Goal: Task Accomplishment & Management: Use online tool/utility

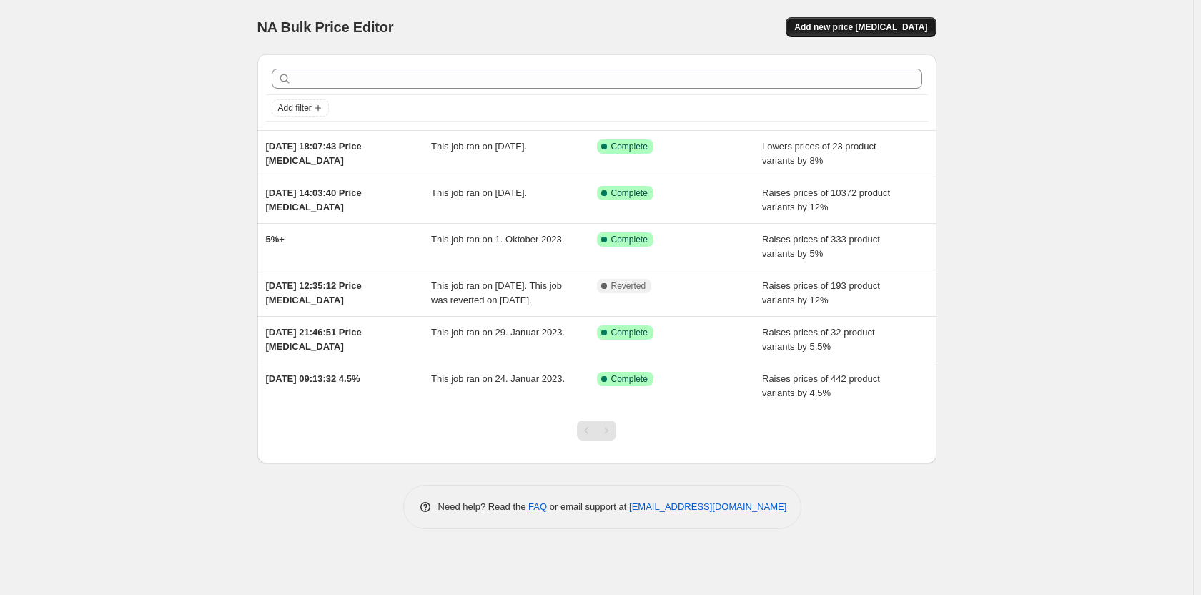
click at [838, 29] on span "Add new price [MEDICAL_DATA]" at bounding box center [860, 26] width 133 height 11
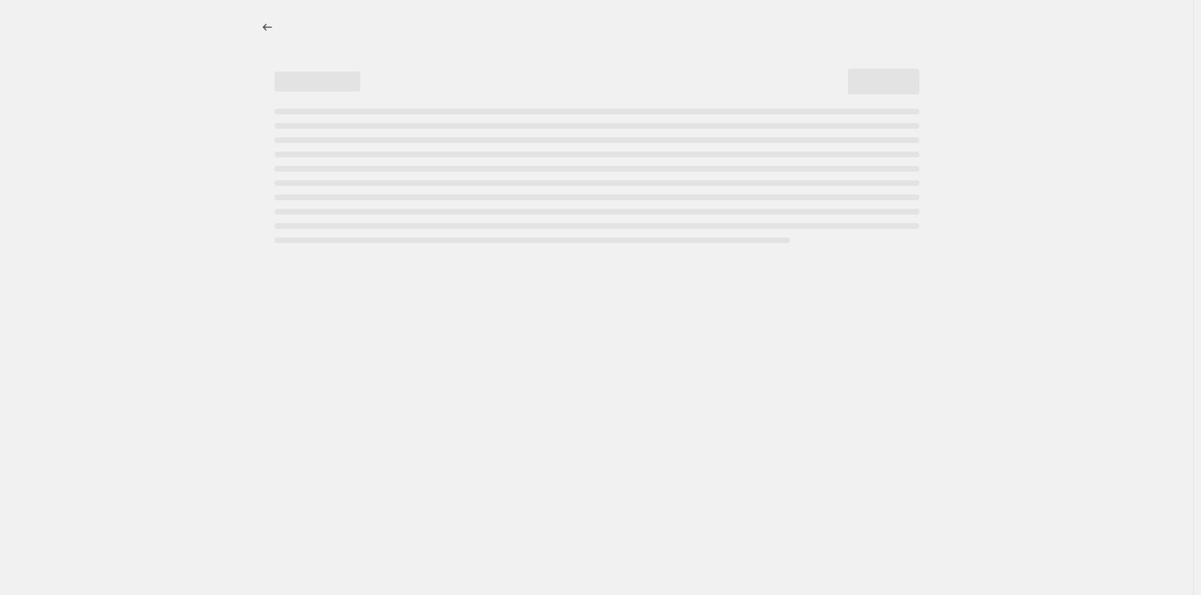
select select "percentage"
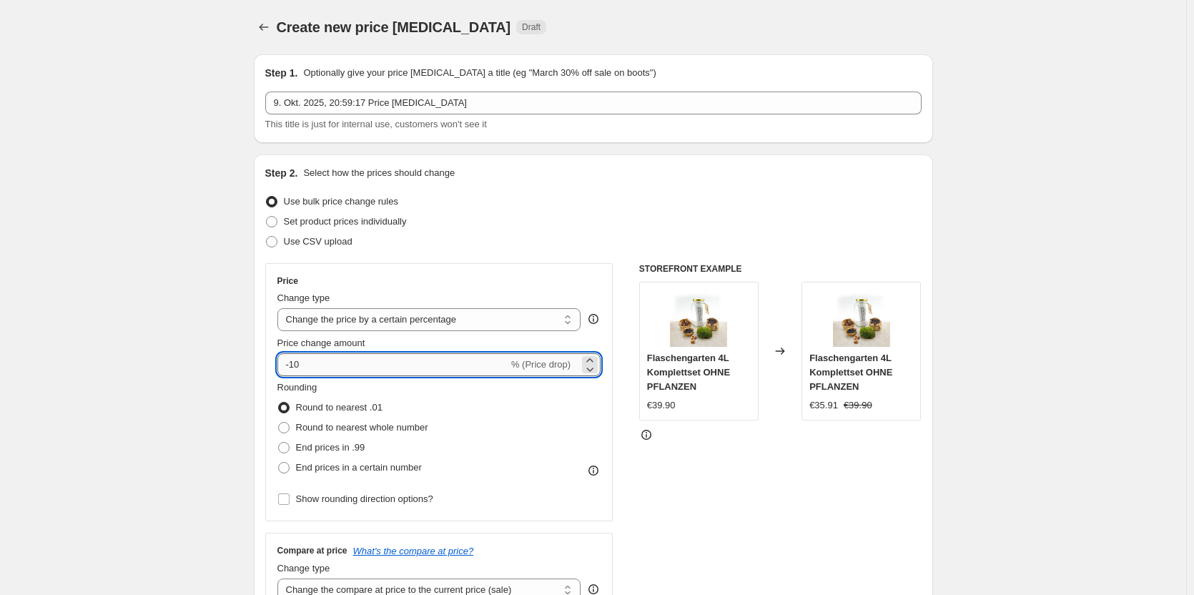
click at [430, 354] on input "-10" at bounding box center [392, 364] width 231 height 23
type input "10"
click at [404, 465] on span "End prices in a certain number" at bounding box center [359, 467] width 126 height 11
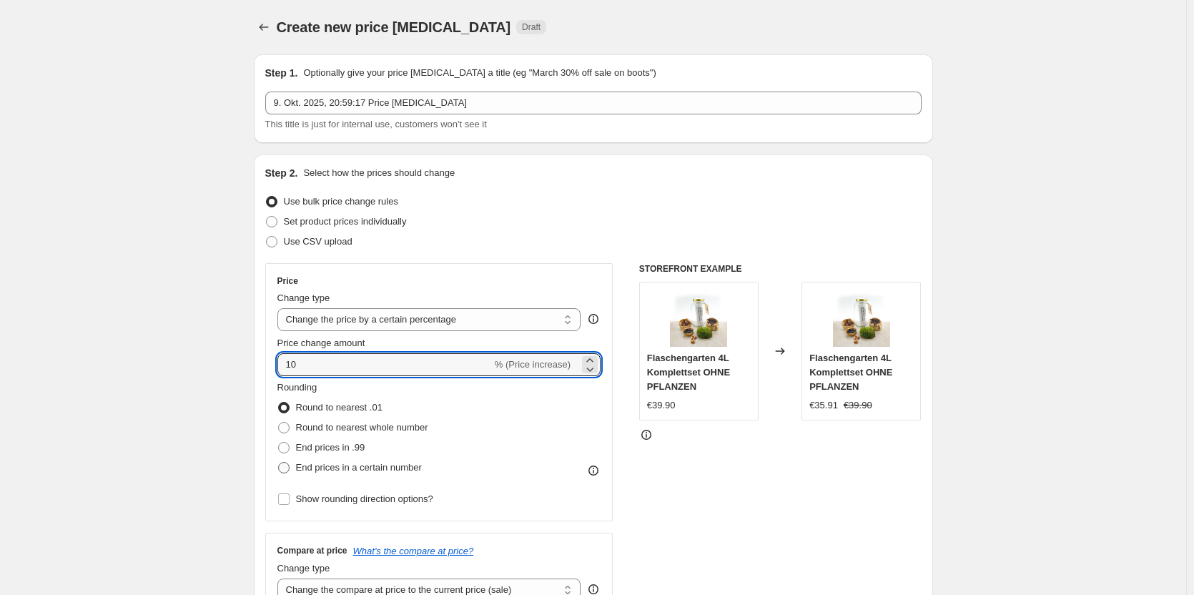
click at [279, 462] on input "End prices in a certain number" at bounding box center [278, 462] width 1 height 1
radio input "true"
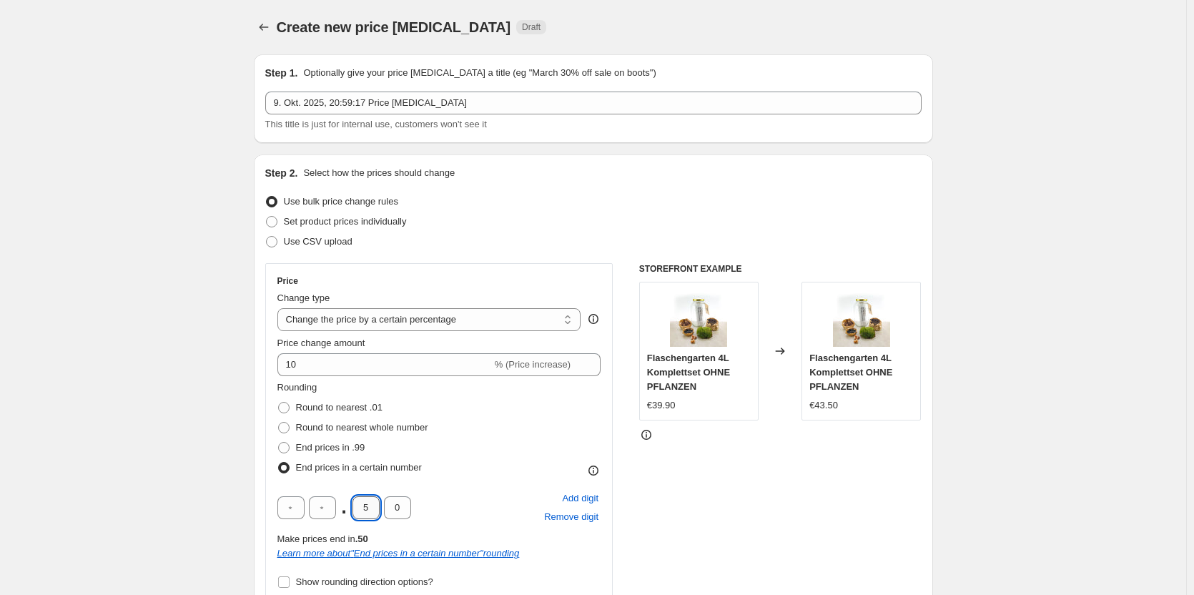
click at [372, 509] on input "5" at bounding box center [365, 507] width 27 height 23
type input "9"
click at [509, 480] on div "Rounding Round to nearest .01 Round to nearest whole number End prices in .99 E…" at bounding box center [439, 486] width 324 height 212
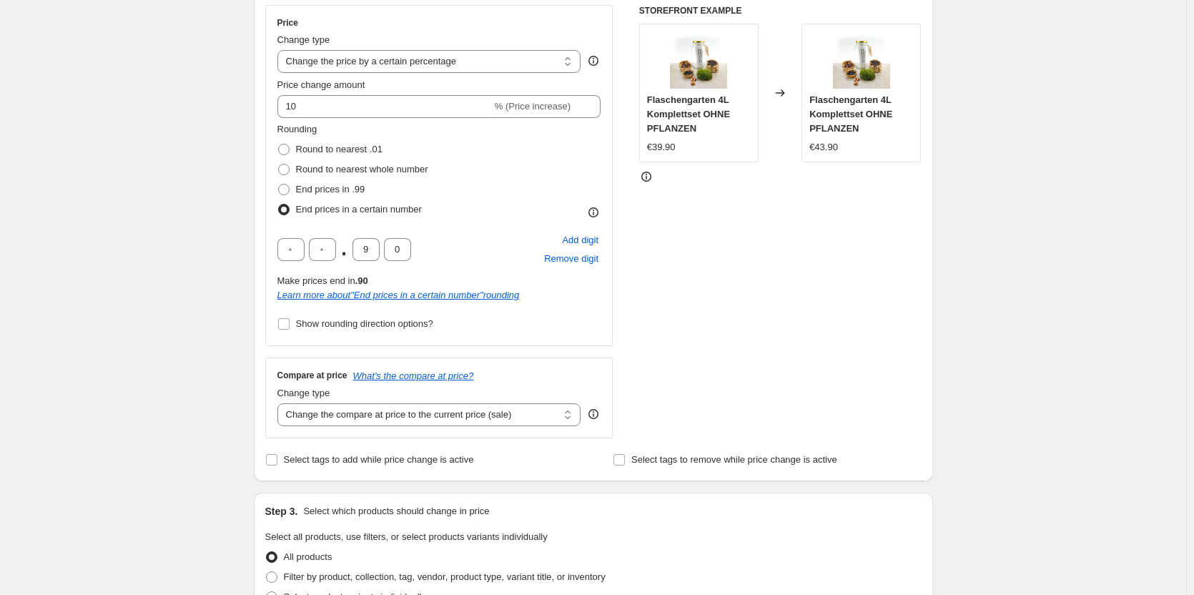
scroll to position [262, 0]
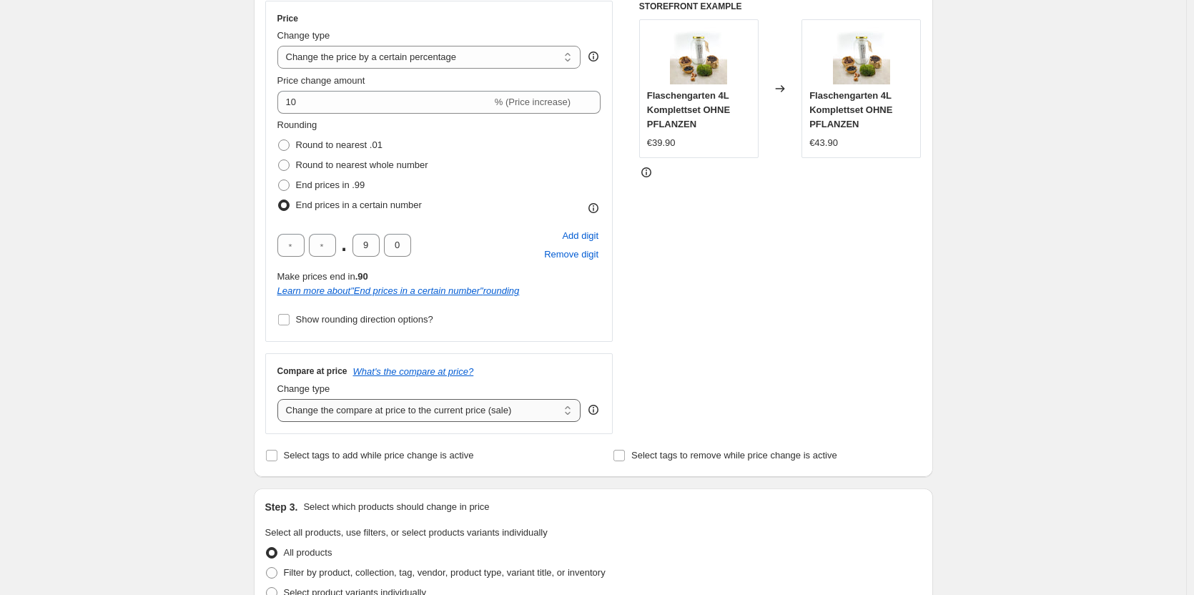
click at [529, 414] on select "Change the compare at price to the current price (sale) Change the compare at p…" at bounding box center [429, 410] width 304 height 23
click at [280, 399] on select "Change the compare at price to the current price (sale) Change the compare at p…" at bounding box center [429, 410] width 304 height 23
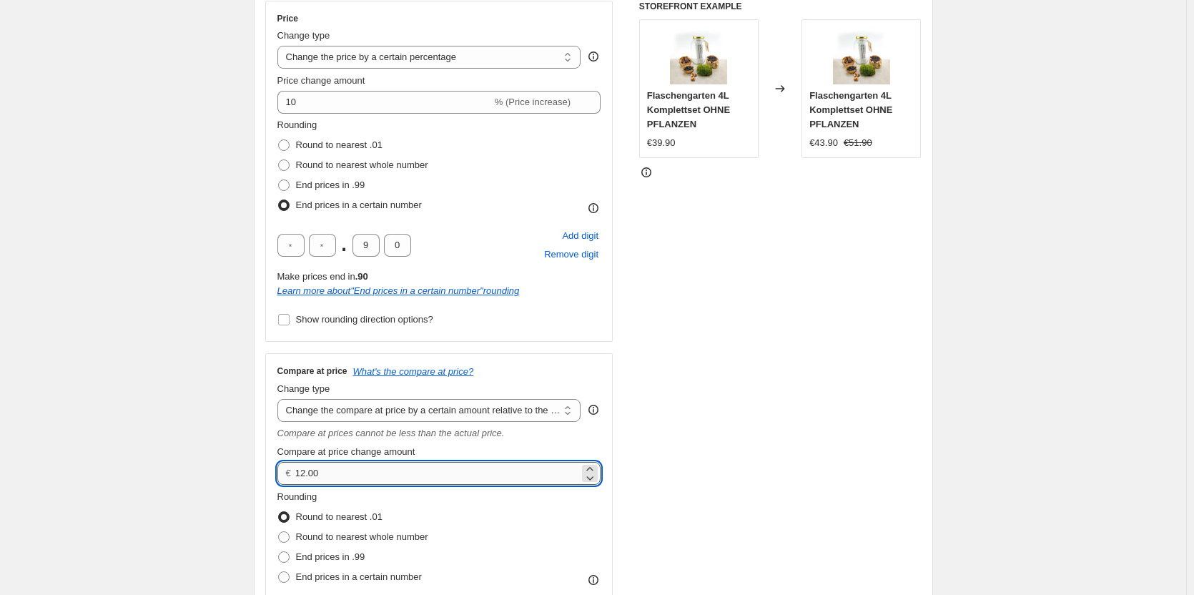
click at [502, 478] on input "12.00" at bounding box center [437, 473] width 284 height 23
click at [503, 414] on select "Change the compare at price to the current price (sale) Change the compare at p…" at bounding box center [429, 410] width 304 height 23
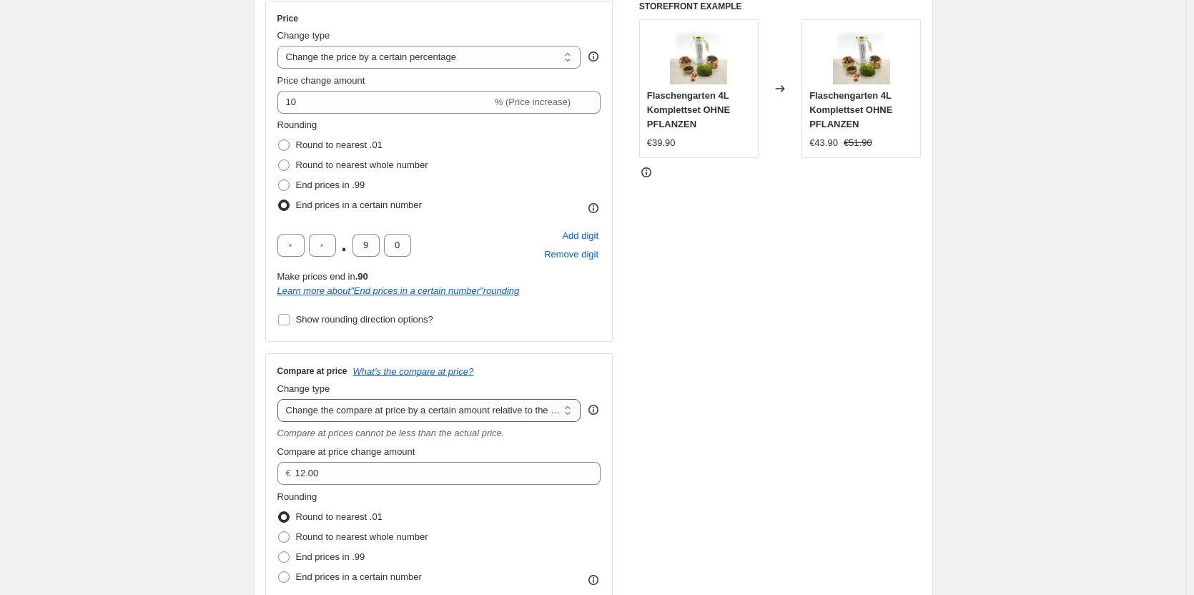
select select "pp"
click at [280, 399] on select "Change the compare at price to the current price (sale) Change the compare at p…" at bounding box center [429, 410] width 304 height 23
type input "20"
click at [648, 470] on div "STOREFRONT EXAMPLE Flaschengarten 4L Komplettset OHNE PFLANZEN €39.90 Changed t…" at bounding box center [780, 316] width 282 height 630
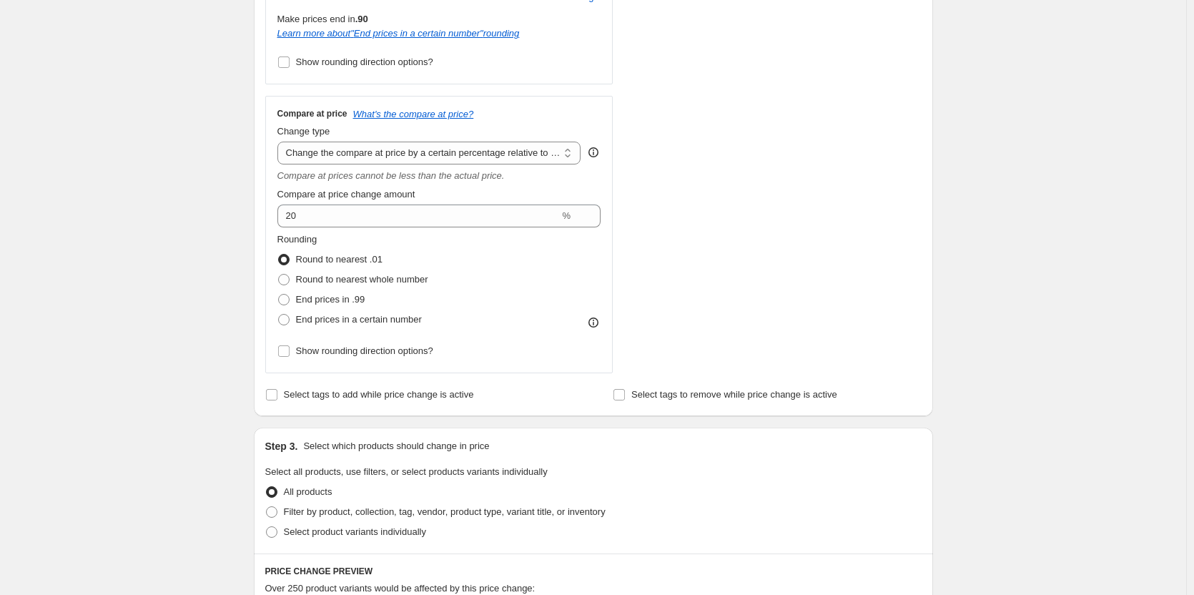
scroll to position [524, 0]
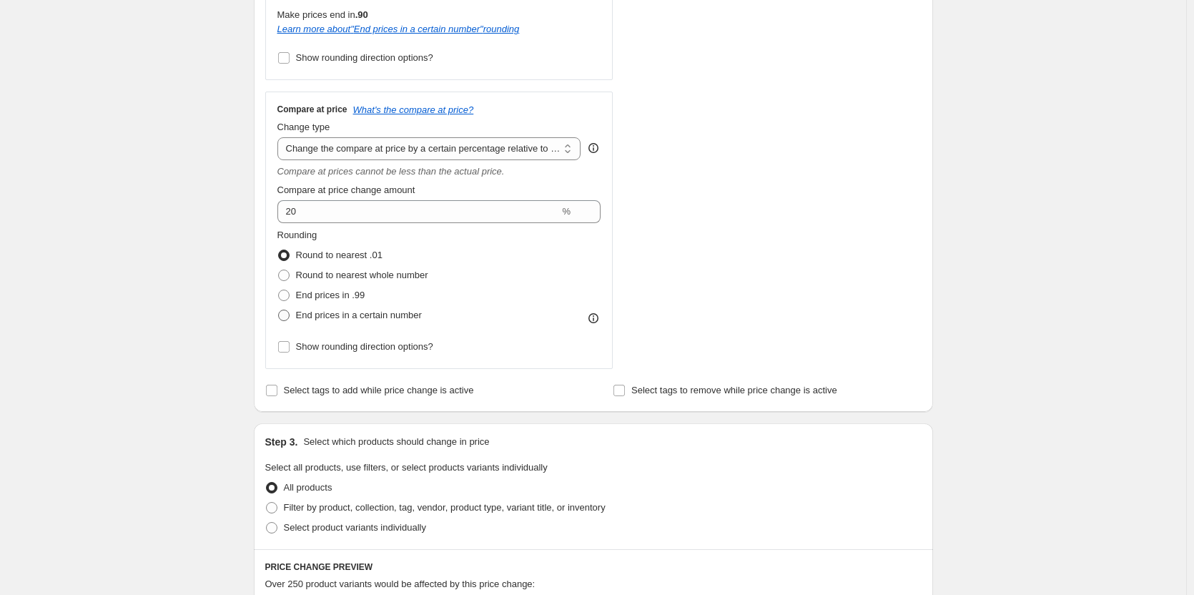
click at [353, 315] on span "End prices in a certain number" at bounding box center [359, 314] width 126 height 11
click at [279, 310] on input "End prices in a certain number" at bounding box center [278, 309] width 1 height 1
radio input "true"
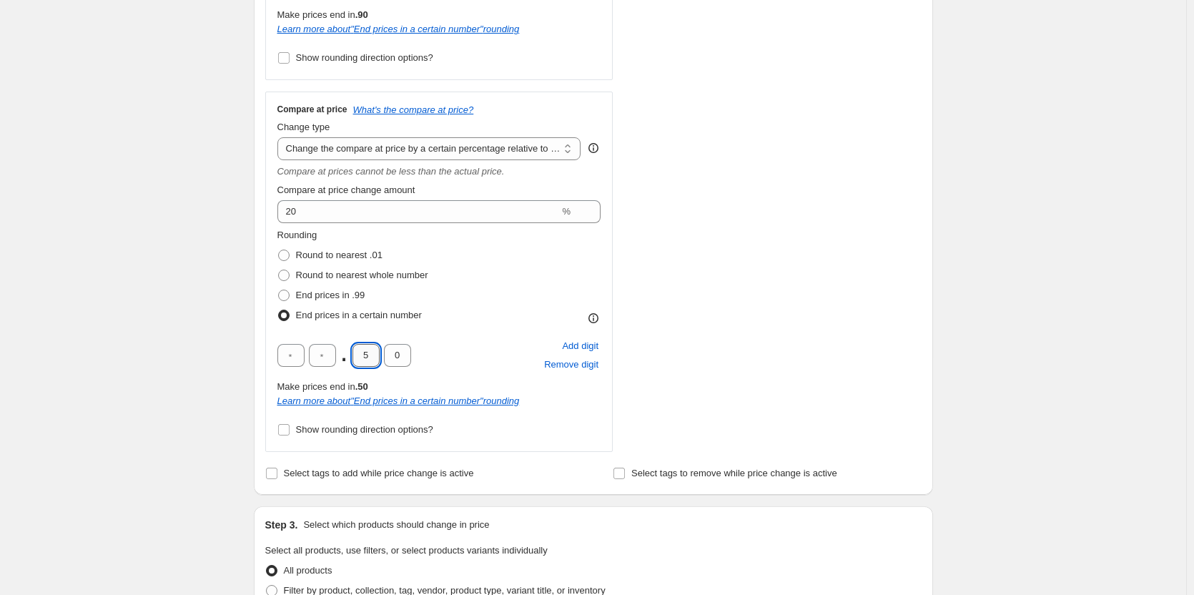
click at [362, 356] on input "5" at bounding box center [365, 355] width 27 height 23
type input "9"
click at [780, 377] on div "STOREFRONT EXAMPLE Flaschengarten 4L Komplettset OHNE PFLANZEN €39.90 Changed t…" at bounding box center [780, 95] width 282 height 713
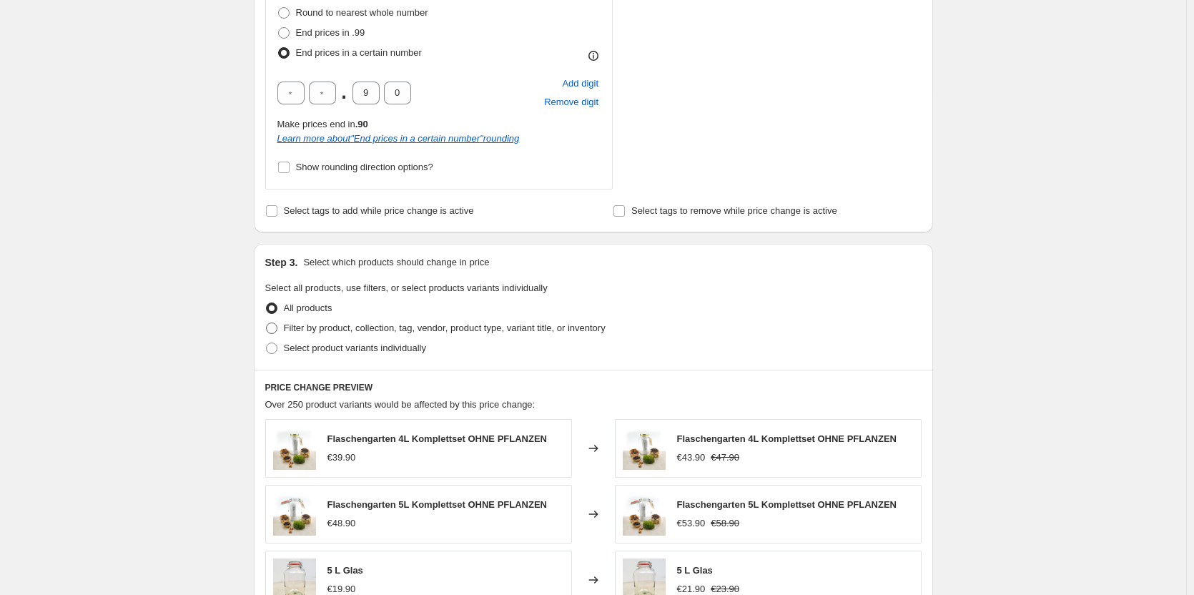
click at [553, 331] on span "Filter by product, collection, tag, vendor, product type, variant title, or inv…" at bounding box center [445, 327] width 322 height 11
click at [267, 323] on input "Filter by product, collection, tag, vendor, product type, variant title, or inv…" at bounding box center [266, 322] width 1 height 1
radio input "true"
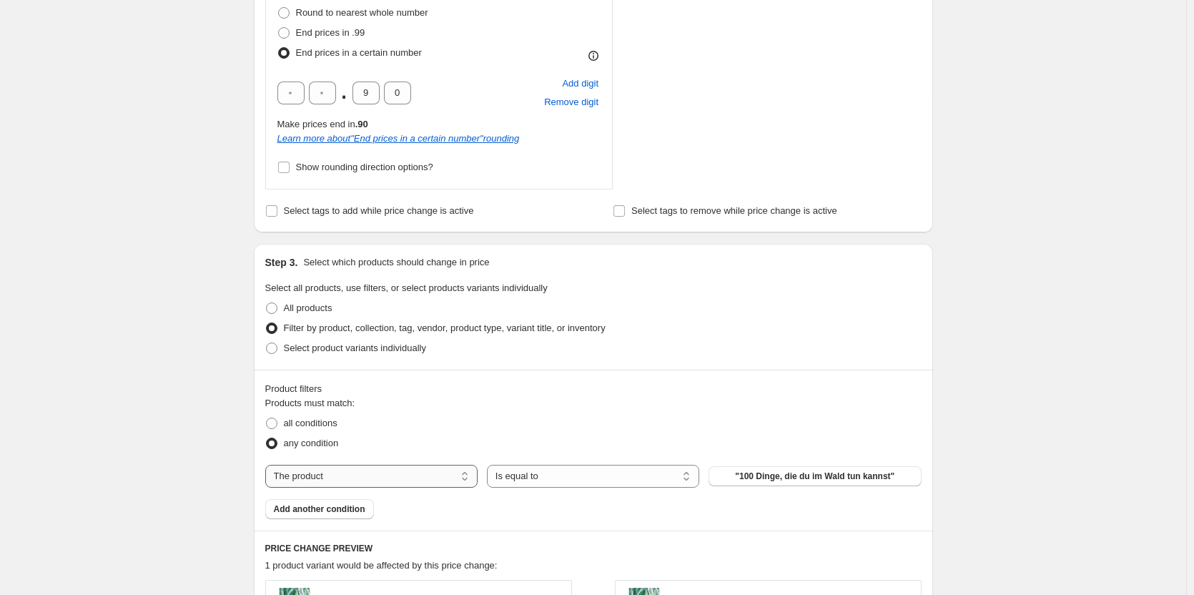
click at [455, 470] on select "The product The product's collection The product's tag The product's vendor The…" at bounding box center [371, 476] width 212 height 23
select select "collection"
click at [763, 484] on button "Ab nach draußen" at bounding box center [814, 476] width 212 height 20
click at [348, 508] on span "Add another condition" at bounding box center [319, 508] width 91 height 11
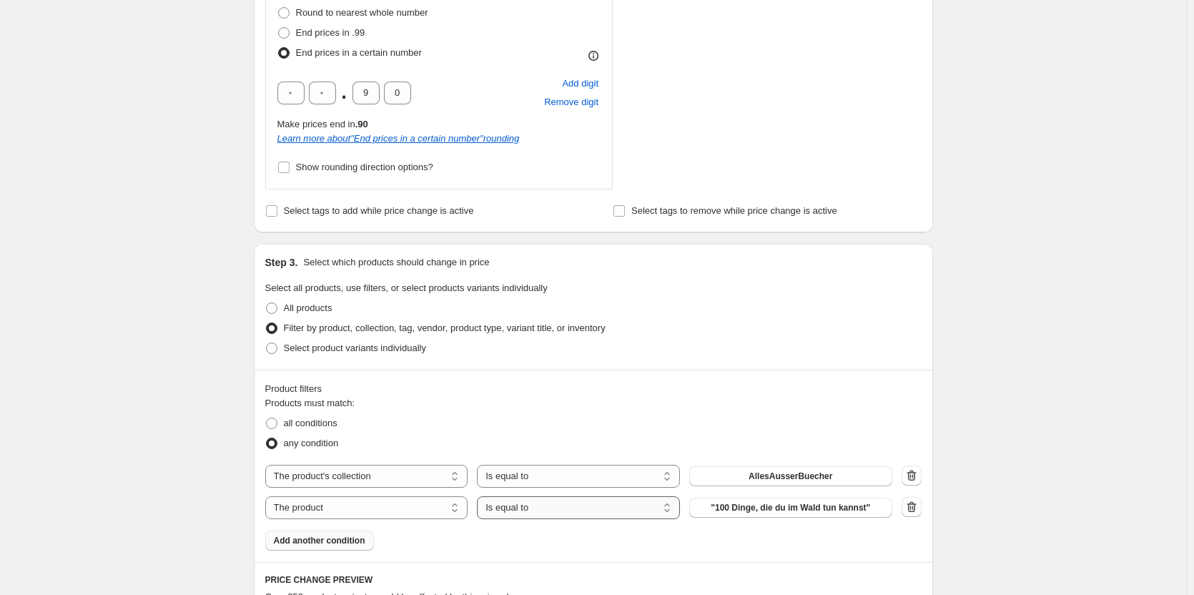
click at [545, 512] on select "Is equal to Is not equal to" at bounding box center [578, 507] width 203 height 23
select select "not_equal"
click at [763, 512] on span ""100 Dinge, die du im Wald tun kannst"" at bounding box center [789, 507] width 159 height 11
click at [340, 553] on span "Add another condition" at bounding box center [319, 548] width 91 height 11
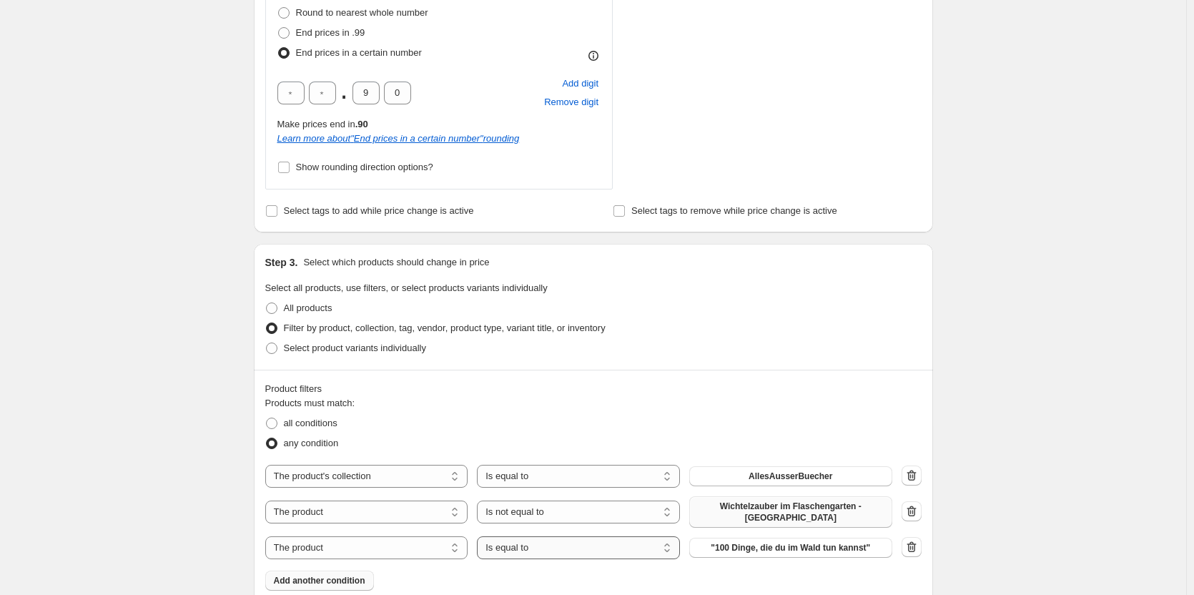
click at [600, 559] on select "Is equal to Is not equal to" at bounding box center [578, 547] width 203 height 23
select select "not_equal"
click at [762, 551] on span ""100 Dinge, die du im Wald tun kannst"" at bounding box center [789, 547] width 159 height 11
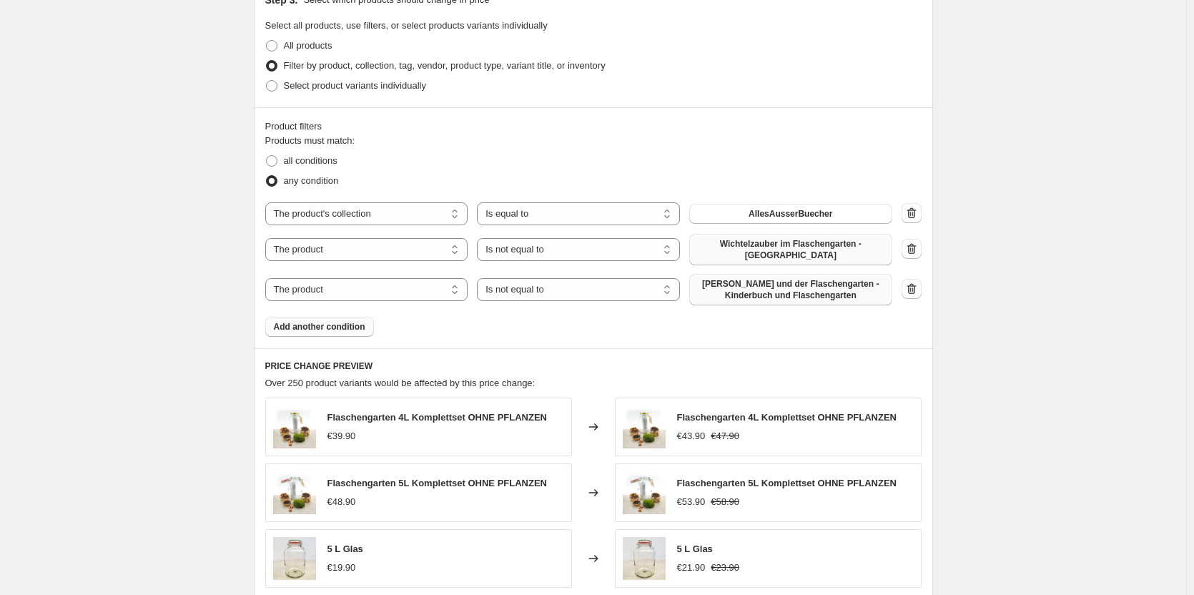
click at [349, 327] on span "Add another condition" at bounding box center [319, 326] width 91 height 11
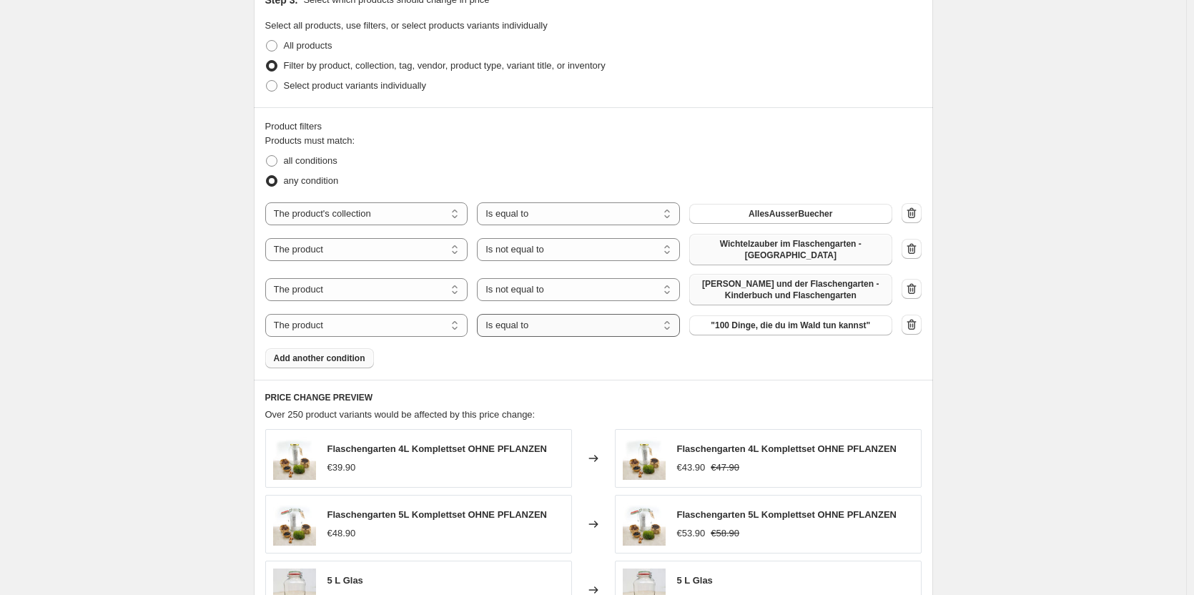
click at [595, 323] on select "Is equal to Is not equal to" at bounding box center [578, 325] width 203 height 23
select select "not_equal"
click at [740, 327] on span ""100 Dinge, die du im Wald tun kannst"" at bounding box center [789, 324] width 159 height 11
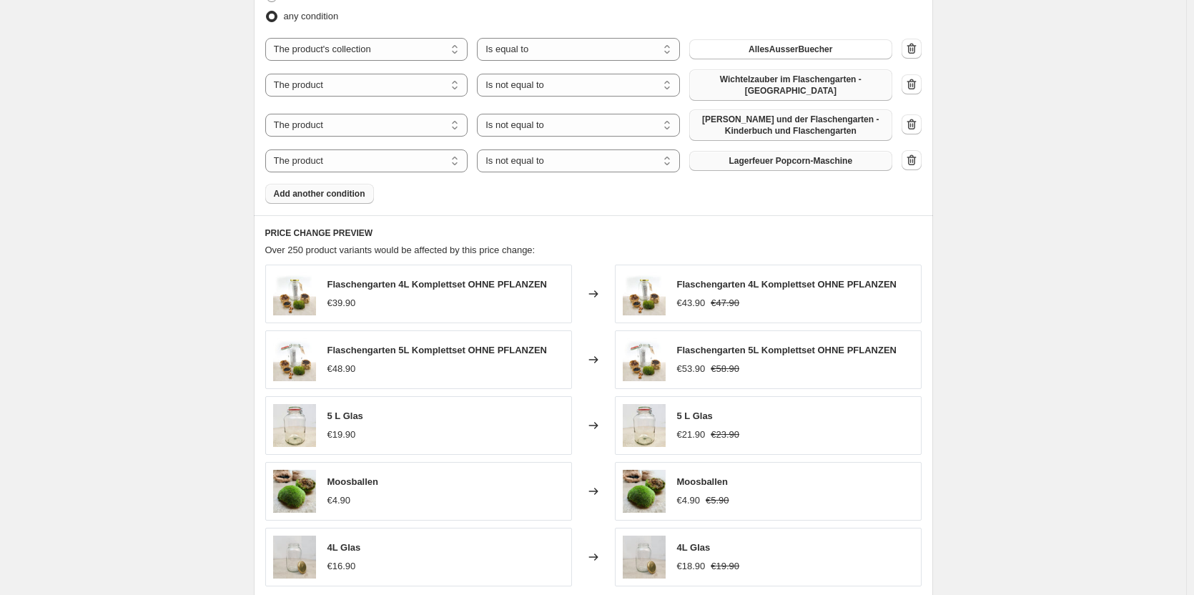
scroll to position [1207, 0]
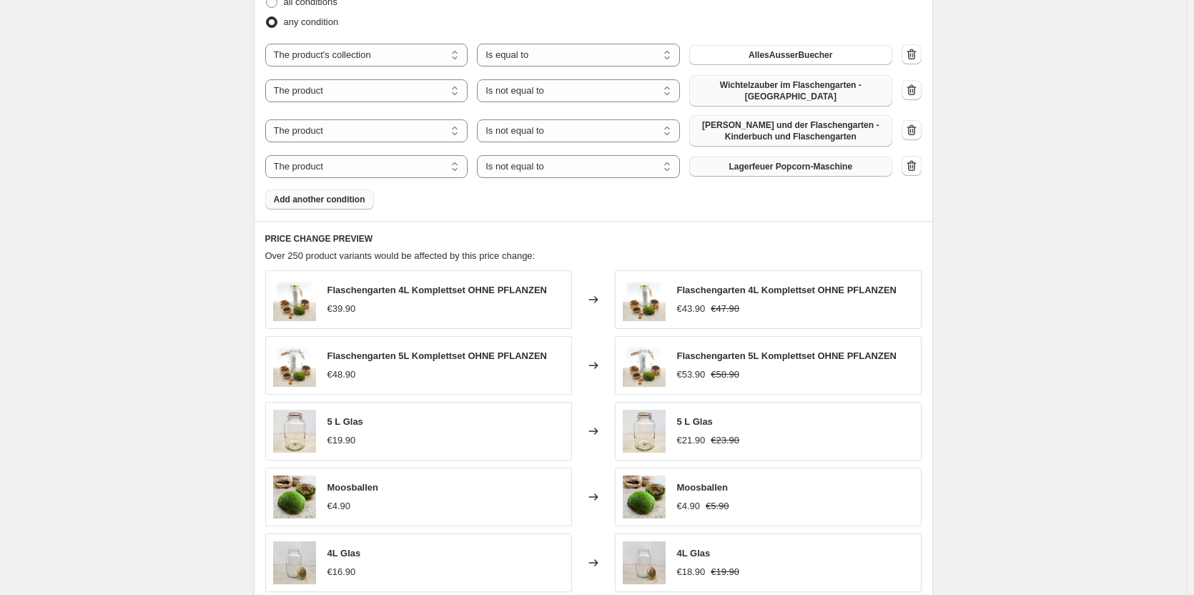
click at [840, 168] on span "Lagerfeuer Popcorn-Maschine" at bounding box center [790, 166] width 124 height 11
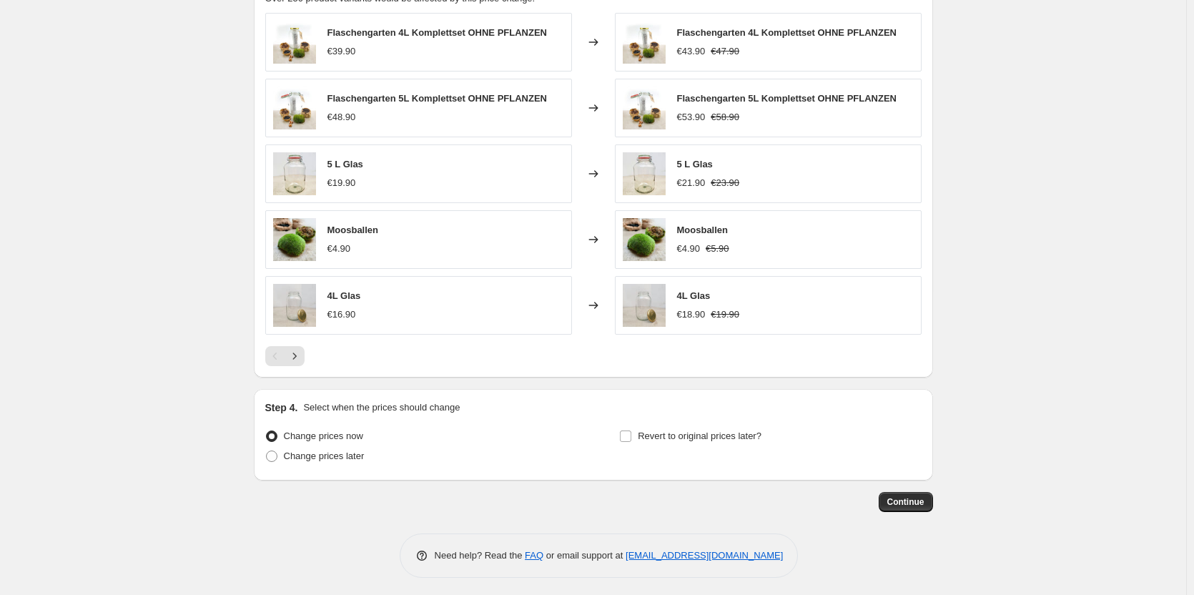
scroll to position [1469, 0]
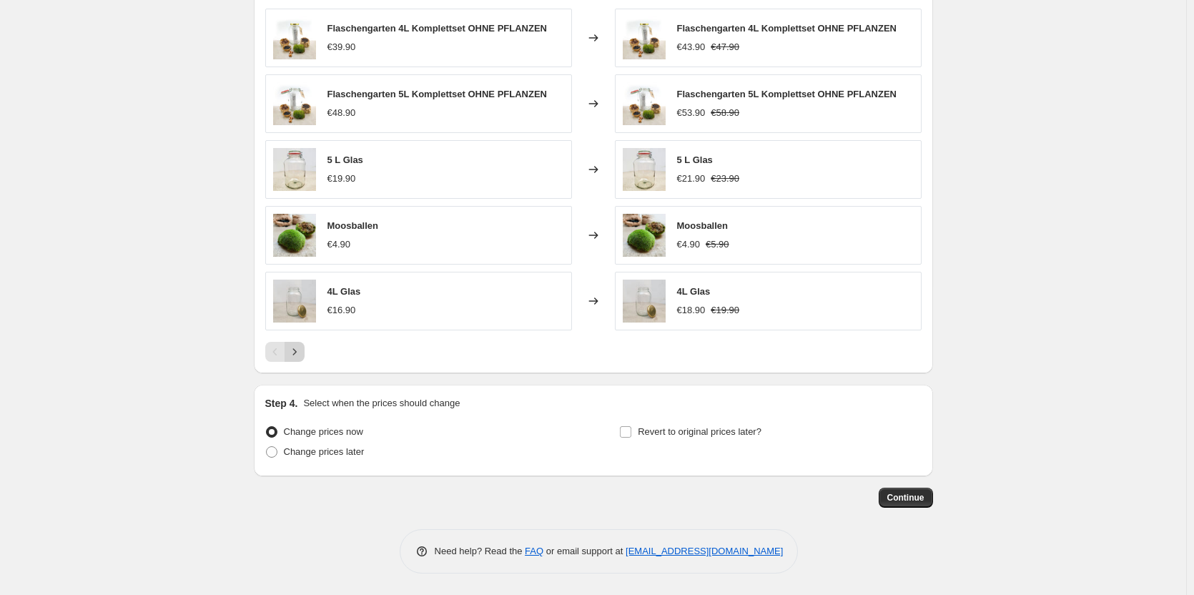
click at [299, 347] on icon "Next" at bounding box center [294, 351] width 14 height 14
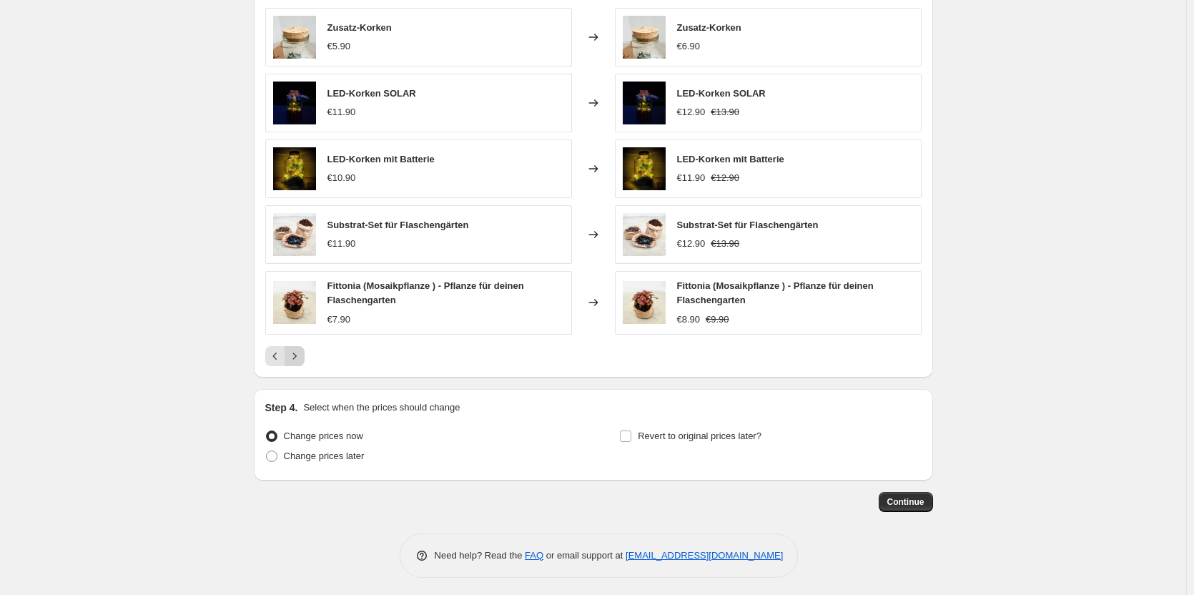
click at [299, 347] on button "Next" at bounding box center [294, 356] width 20 height 20
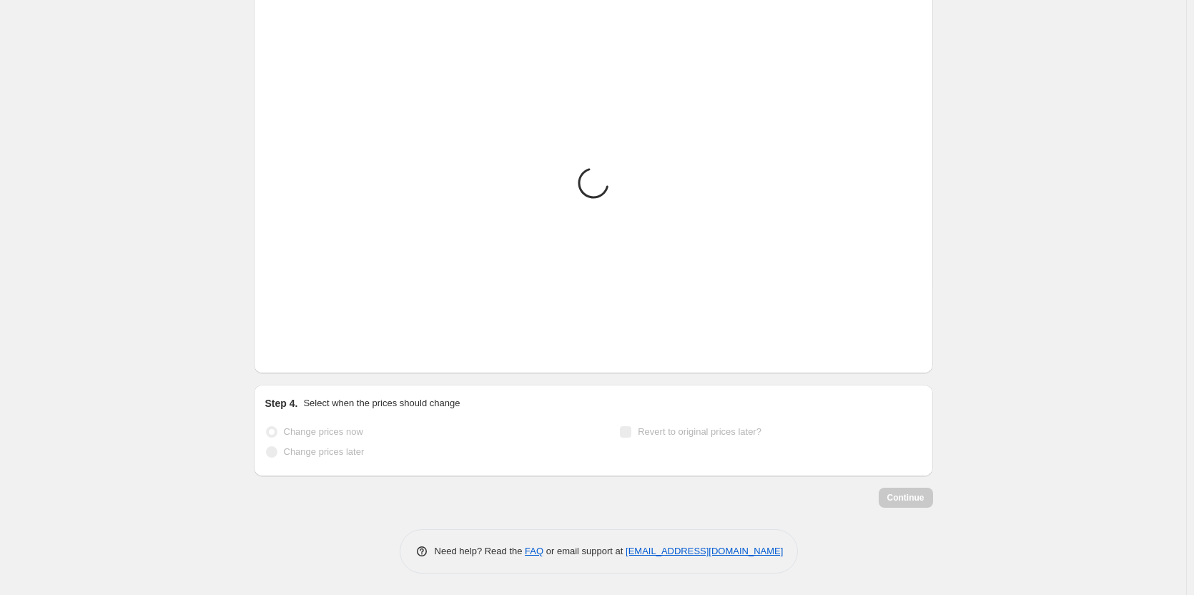
scroll to position [1464, 0]
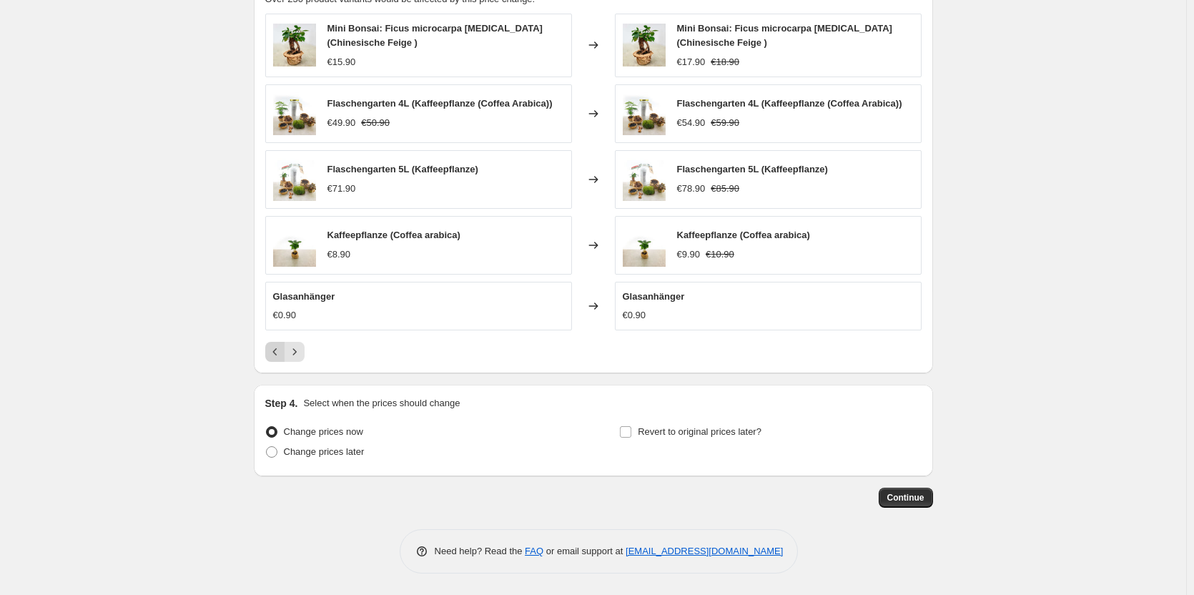
click at [275, 356] on icon "Previous" at bounding box center [275, 351] width 14 height 14
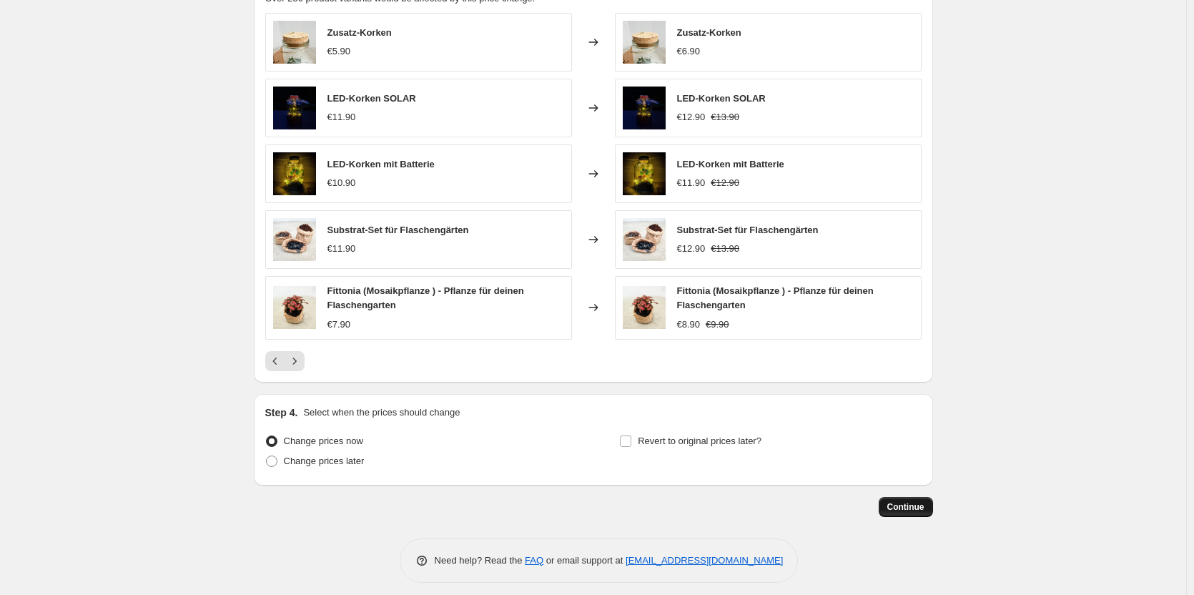
click at [911, 507] on span "Continue" at bounding box center [905, 506] width 37 height 11
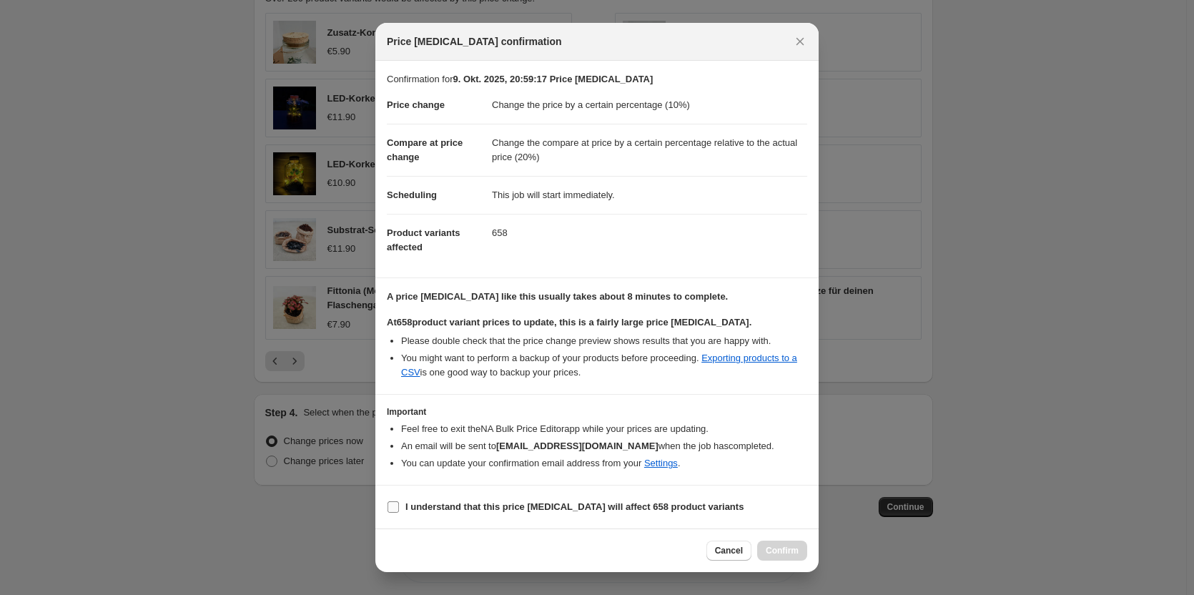
click at [622, 515] on label "I understand that this price [MEDICAL_DATA] will affect 658 product variants" at bounding box center [565, 507] width 357 height 20
click at [399, 512] on input "I understand that this price [MEDICAL_DATA] will affect 658 product variants" at bounding box center [392, 506] width 11 height 11
checkbox input "true"
click at [780, 547] on span "Confirm" at bounding box center [781, 550] width 33 height 11
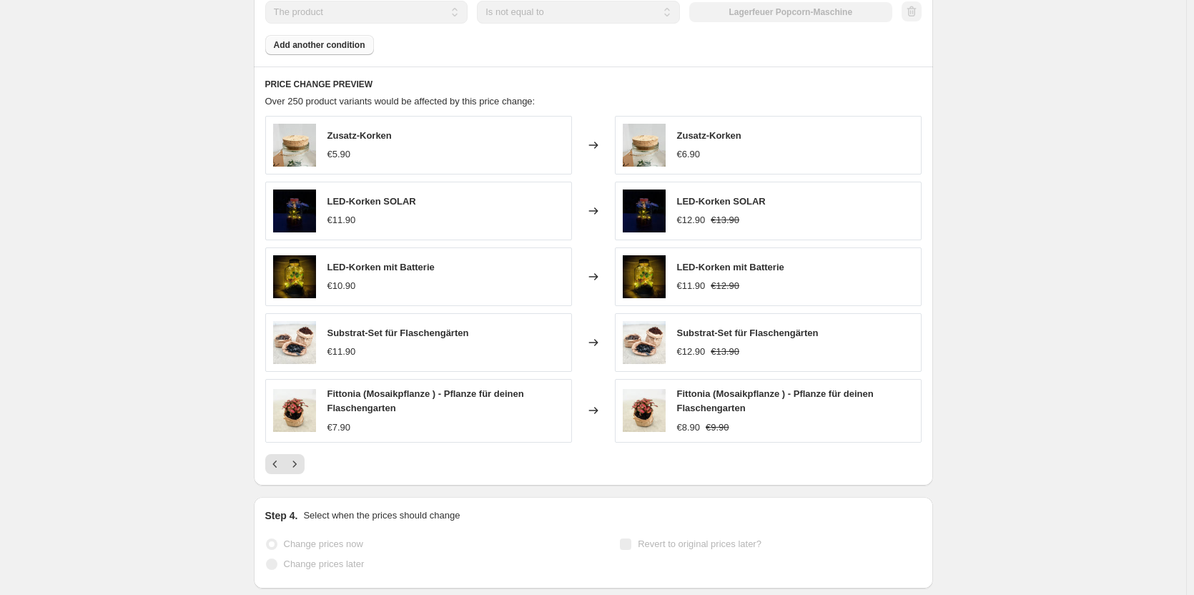
scroll to position [1502, 0]
